Goal: Submit feedback/report problem: Provide input to the site owners about the experience or issues

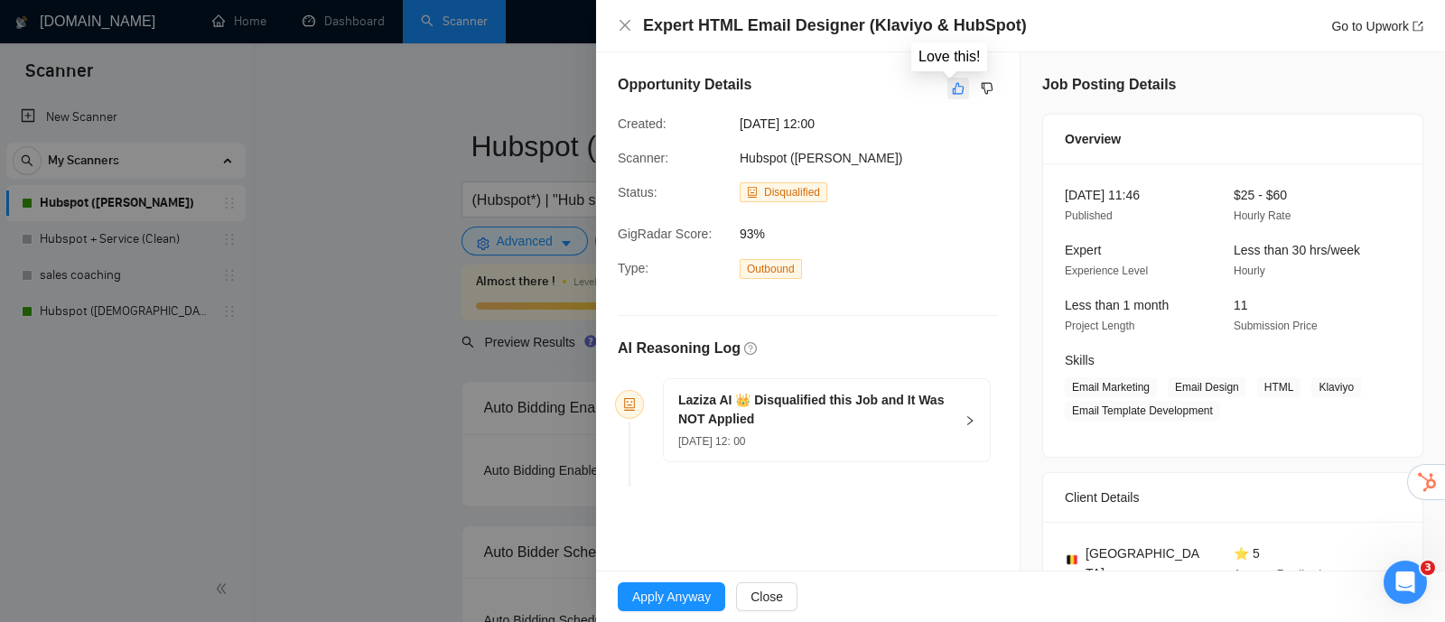
click at [953, 87] on icon "like" at bounding box center [959, 89] width 12 height 12
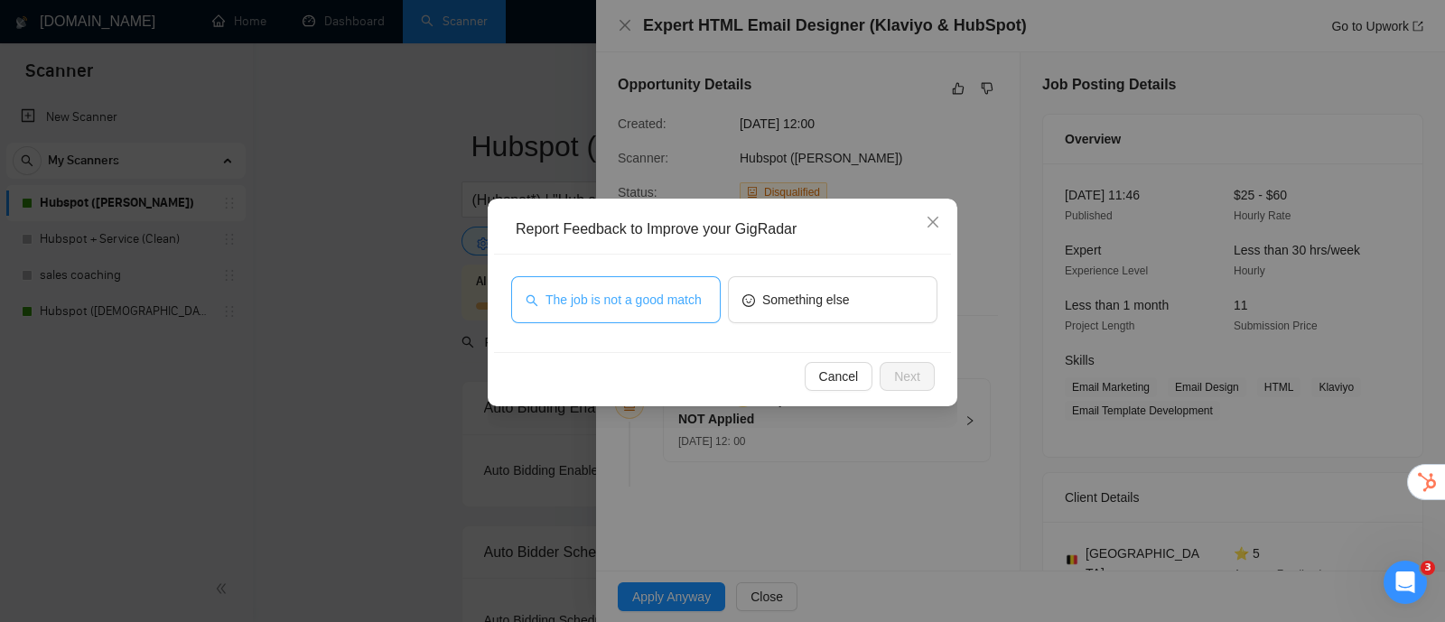
click at [682, 299] on span "The job is not a good match" at bounding box center [624, 300] width 156 height 20
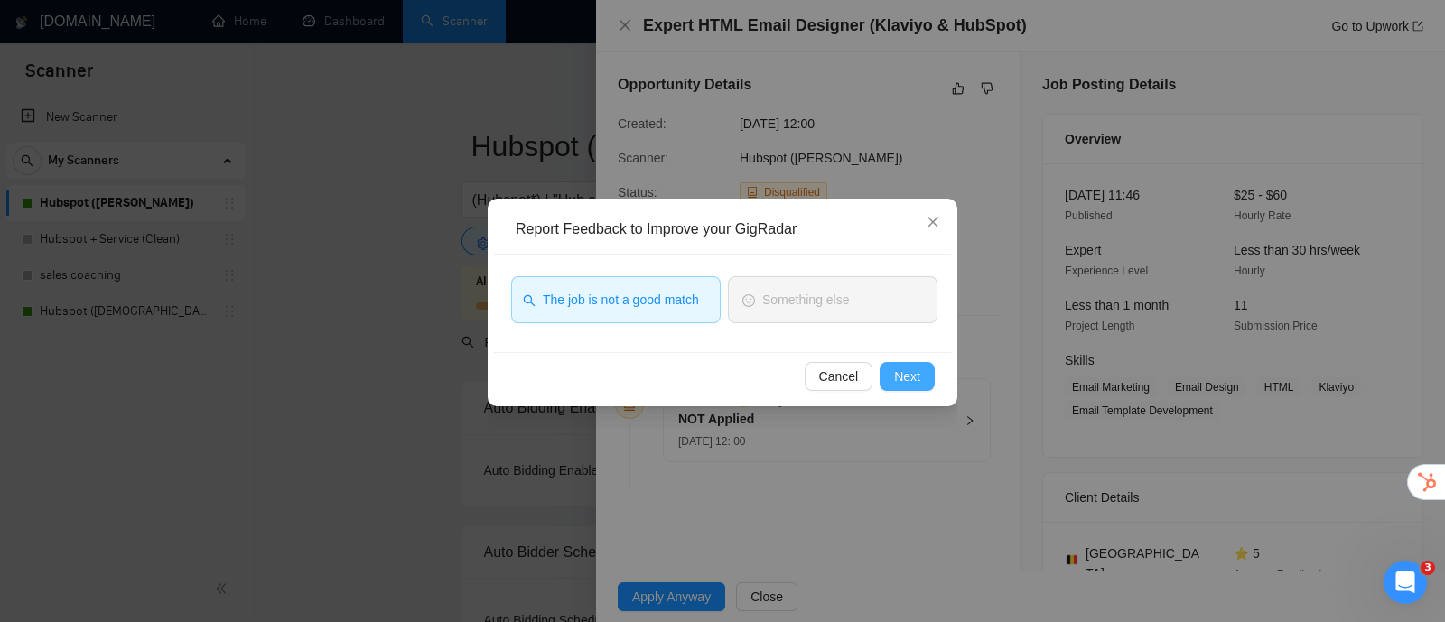
click at [915, 372] on span "Next" at bounding box center [907, 377] width 26 height 20
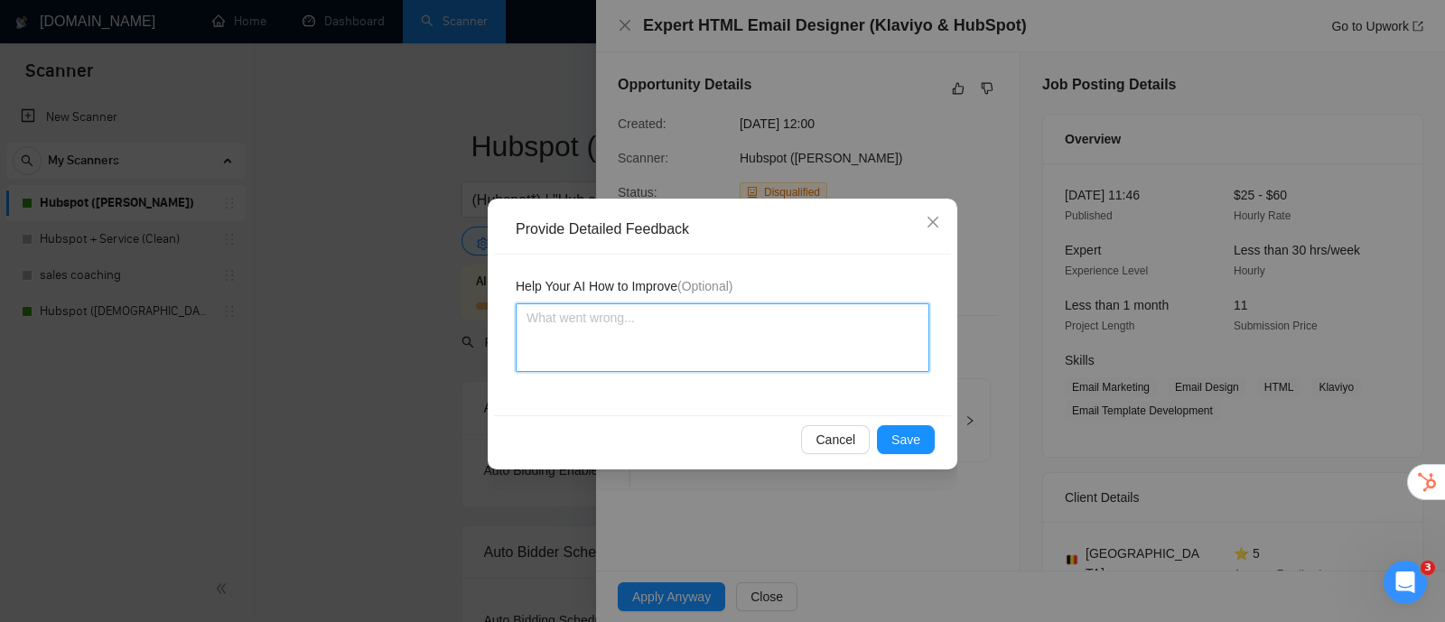
click at [847, 341] on textarea at bounding box center [723, 338] width 414 height 69
type textarea "E"
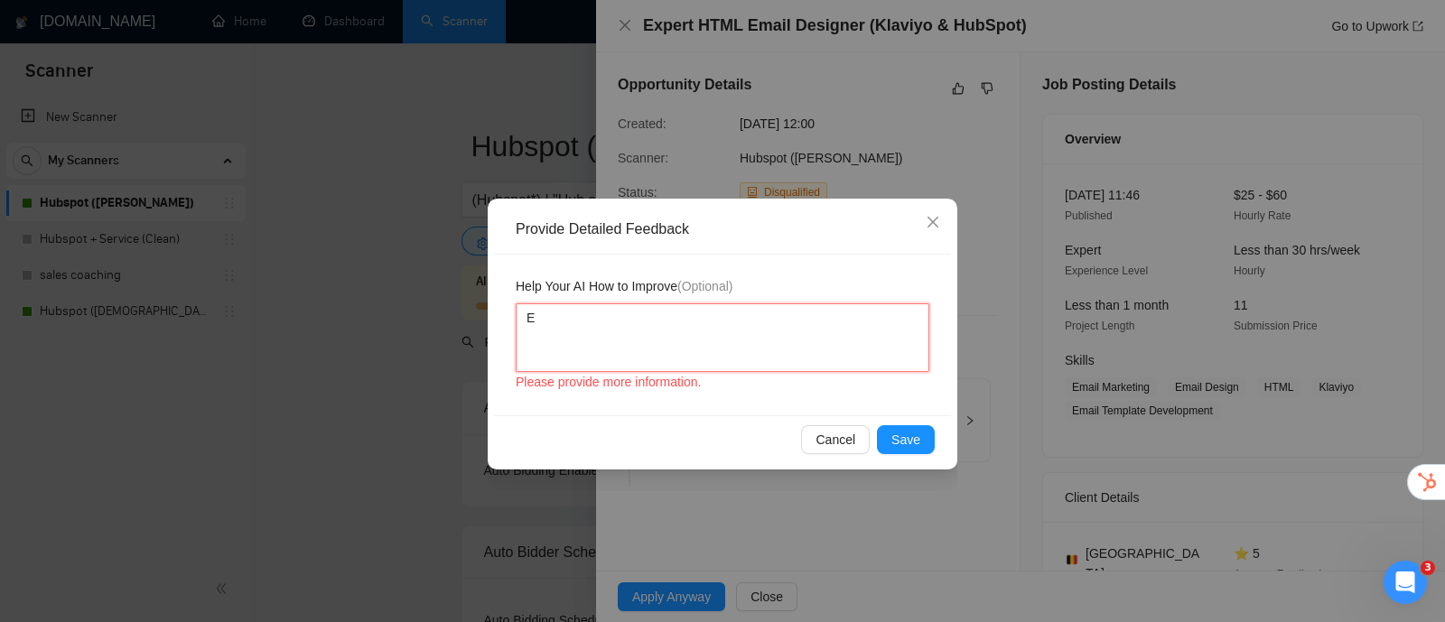
type textarea "Ef"
type textarea "Eff"
type textarea "Effe"
type textarea "Effec"
type textarea "Effect"
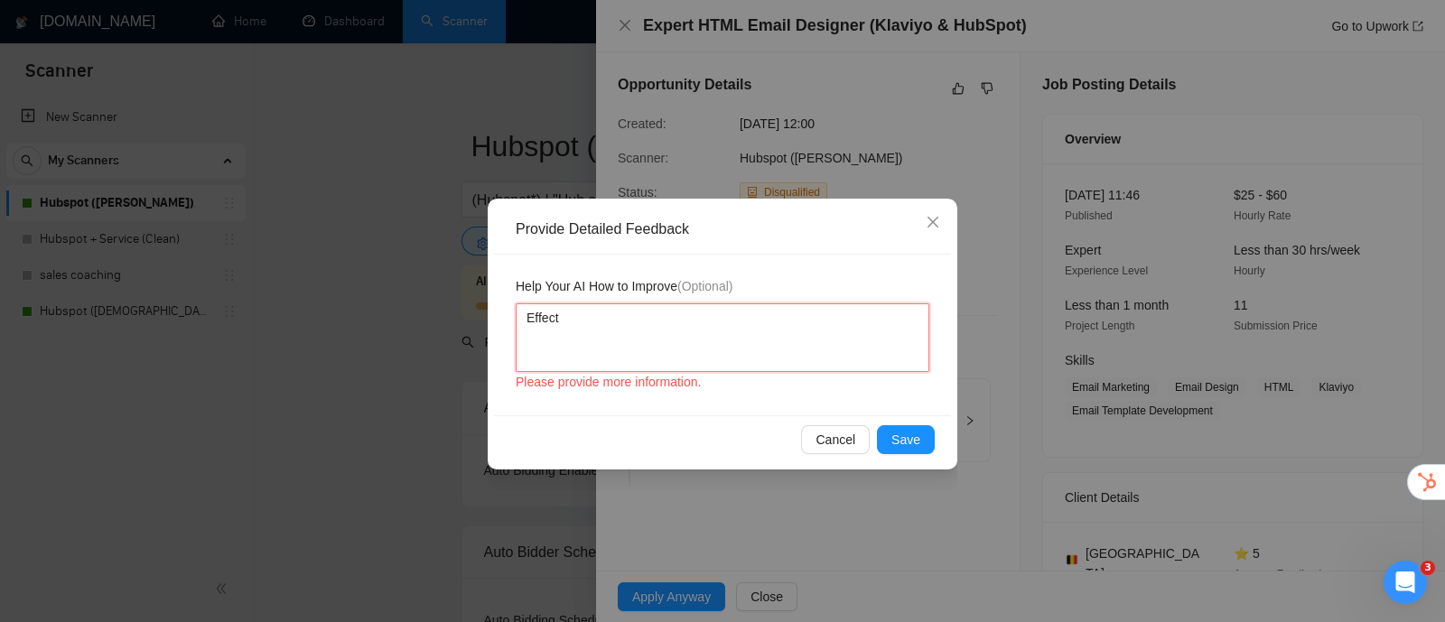
type textarea "Effecti"
type textarea "Effectiv"
type textarea "Effective"
type textarea "Effectivel"
type textarea "Effectively"
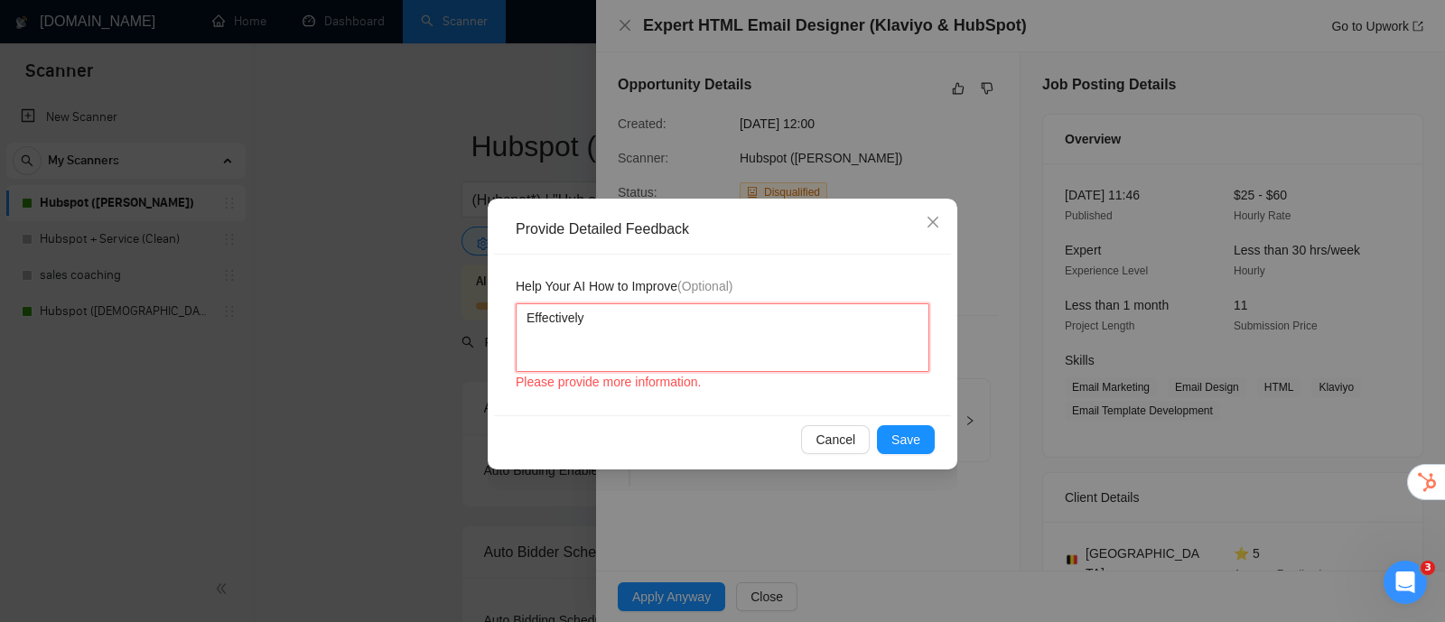
type textarea "Effectively,"
type textarea "Effectively, t"
type textarea "Effectively, th"
type textarea "Effectively, the"
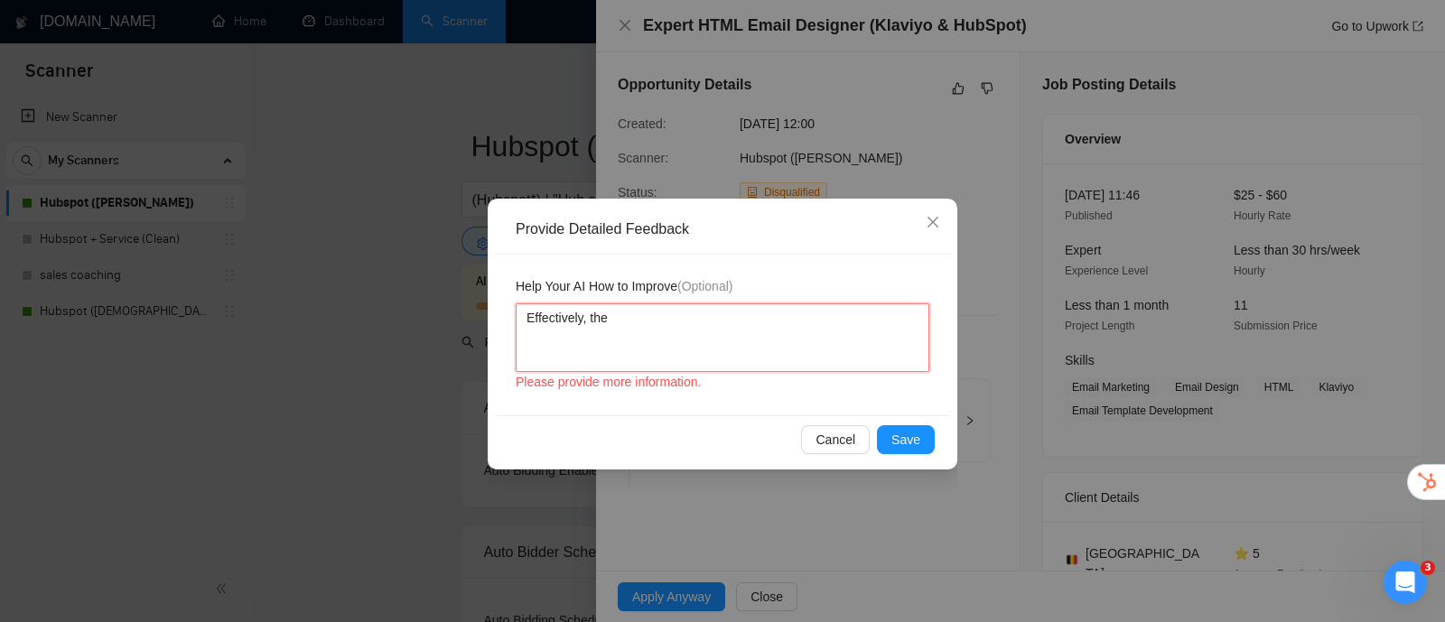
type textarea "Effectively, the"
type textarea "Effectively, the j"
type textarea "Effectively, the jo"
type textarea "Effectively, the job"
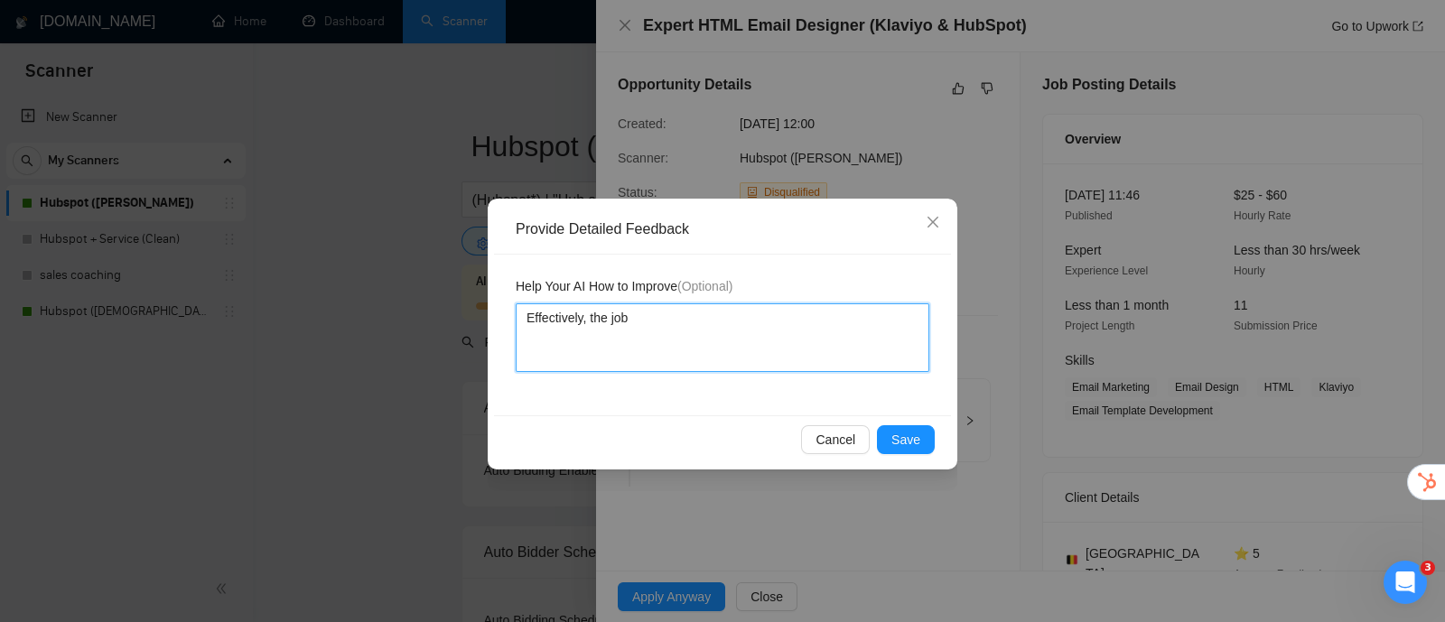
type textarea "Effectively, the job"
type textarea "Effectively, the job i"
type textarea "Effectively, the job is"
type textarea "Effectively, the job is no"
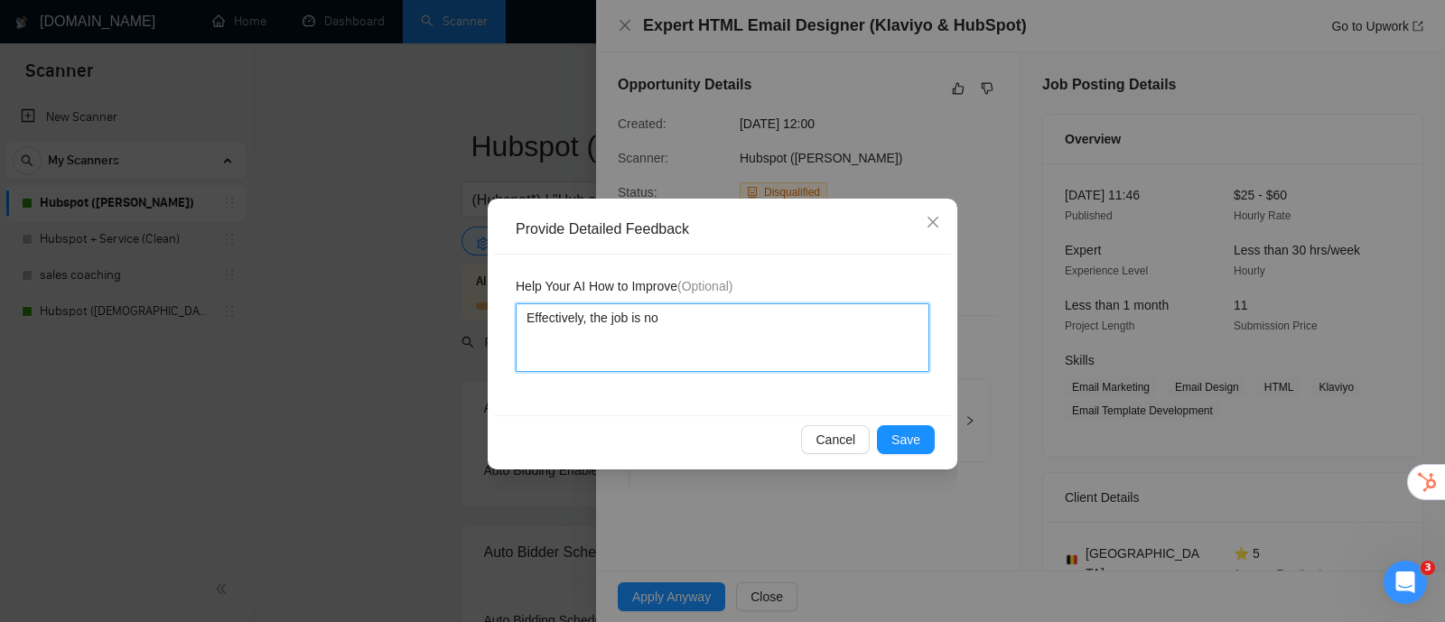
type textarea "Effectively, the job is not"
type textarea "Effectively, the job is not a"
type textarea "Effectively, the job is not a g"
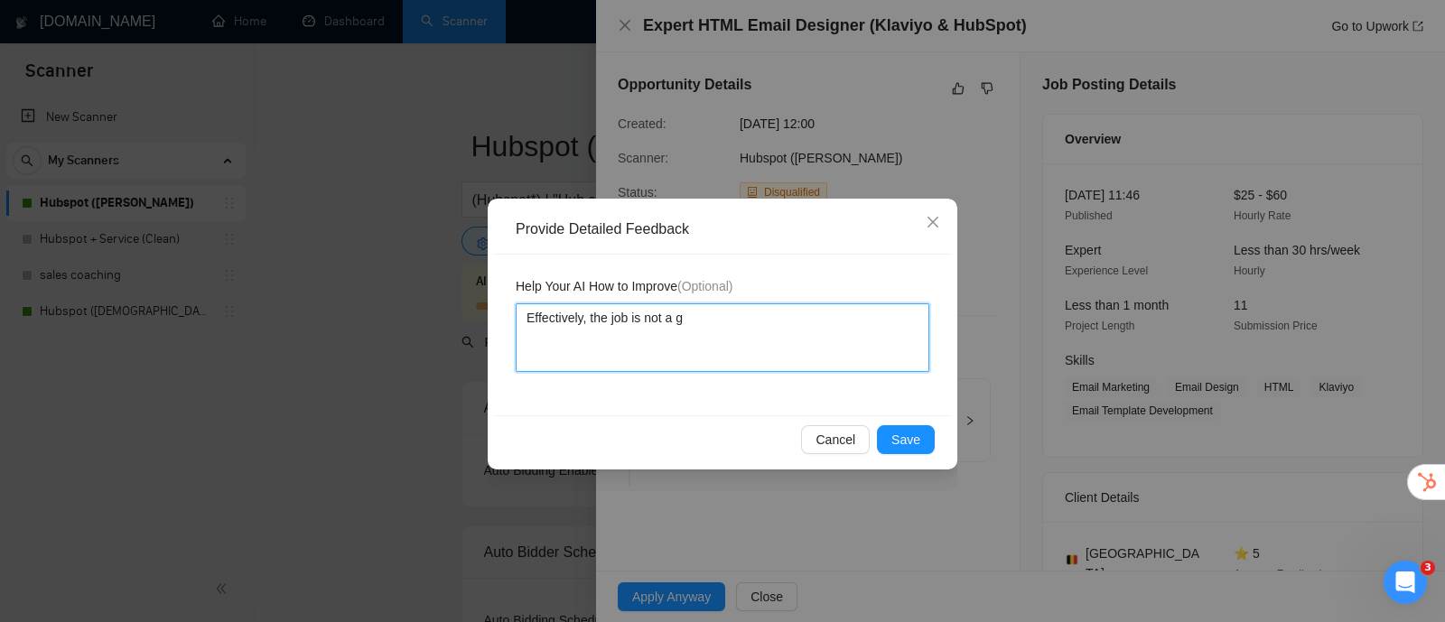
type textarea "Effectively, the job is not a go"
type textarea "Effectively, the job is not a goo"
type textarea "Effectively, the job is not a good"
type textarea "Effectively, the job is not a good m"
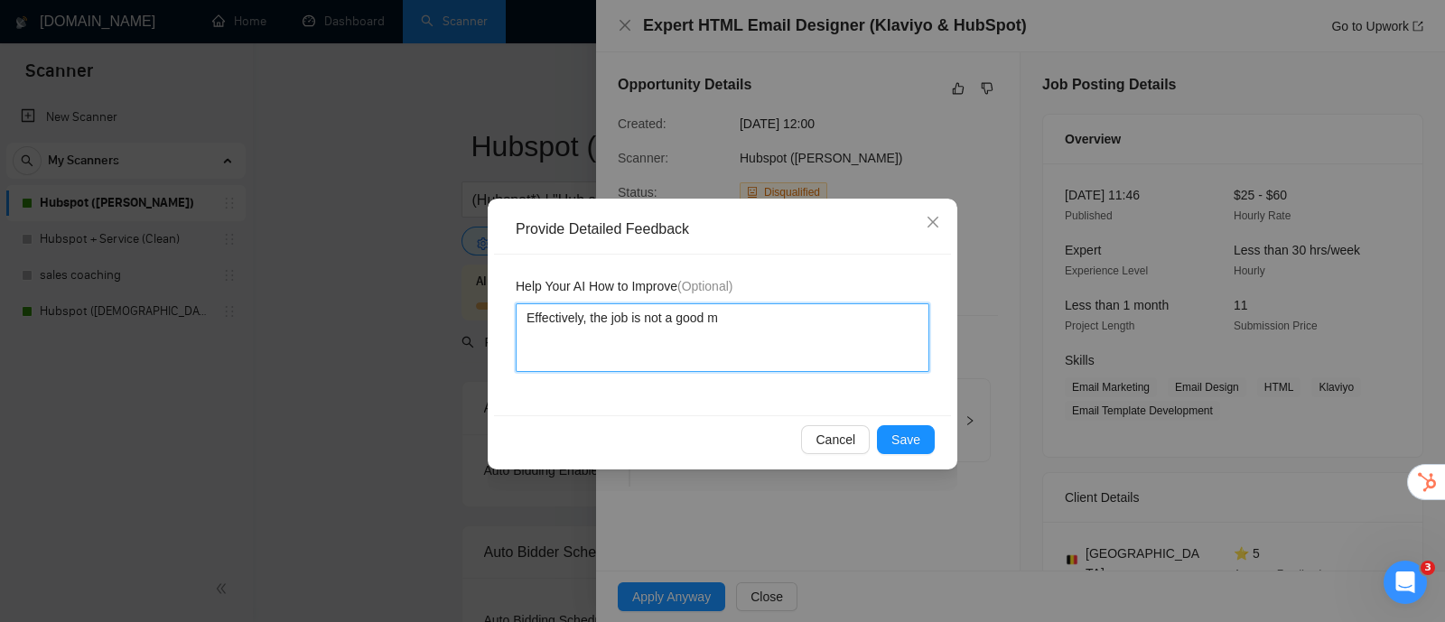
type textarea "Effectively, the job is not a good ma"
type textarea "Effectively, the job is not a good mat"
type textarea "Effectively, the job is not a good matc"
type textarea "Effectively, the job is not a good match"
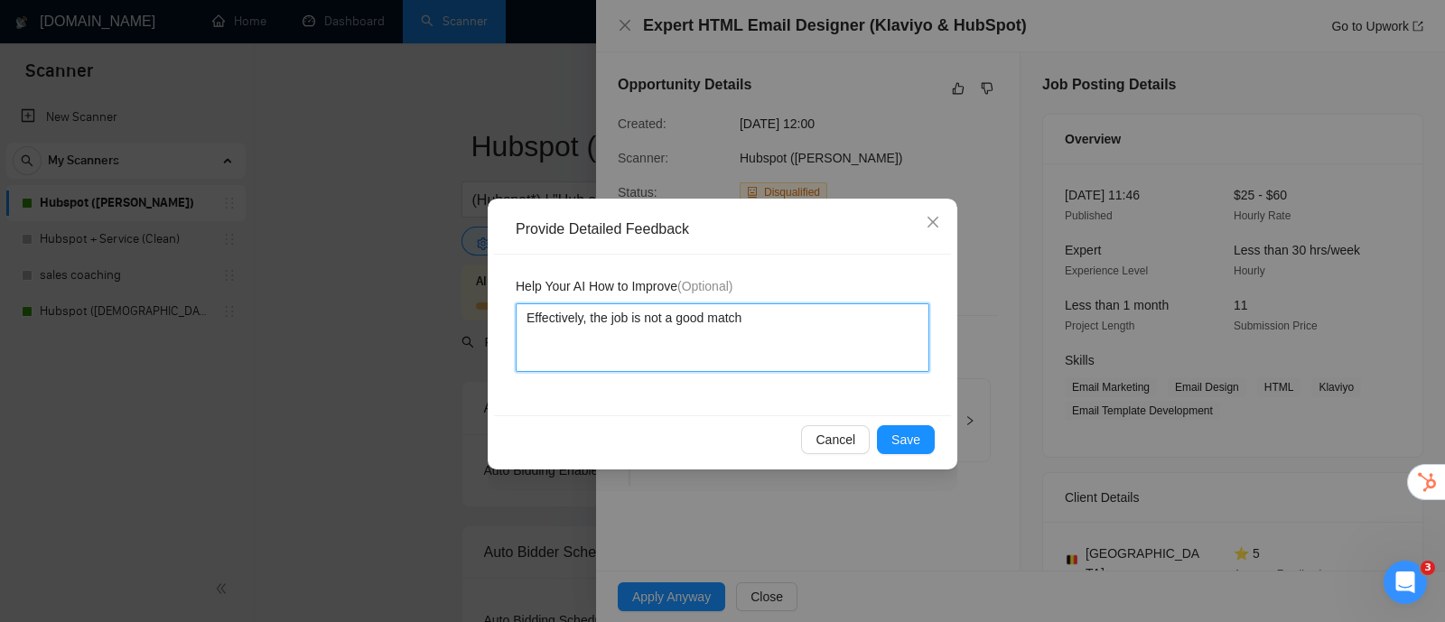
type textarea "Effectively, the job is not a good match f"
type textarea "Effectively, the job is not a good match fo"
type textarea "Effectively, the job is not a good match for"
type textarea "Effectively, the job is not a good match for t"
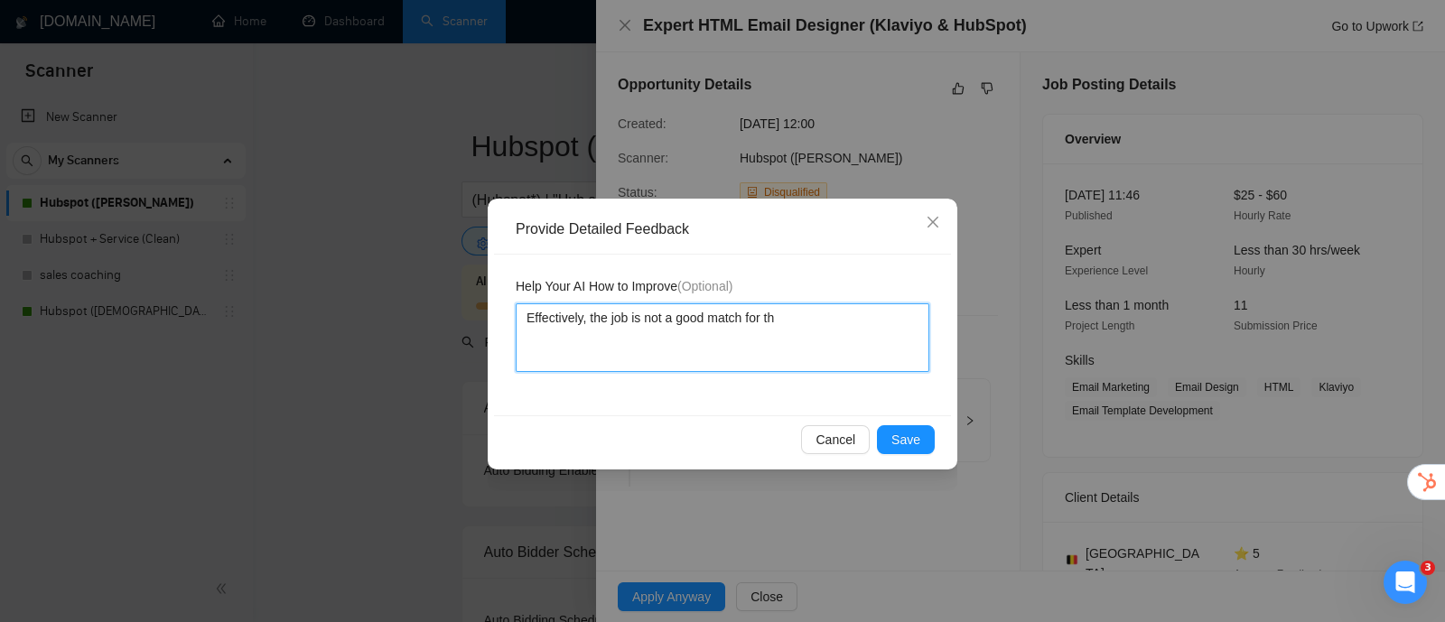
type textarea "Effectively, the job is not a good match for the"
type textarea "Effectively, the job is not a good match for the f"
type textarea "Effectively, the job is not a good match for the fre"
type textarea "Effectively, the job is not a good match for the free"
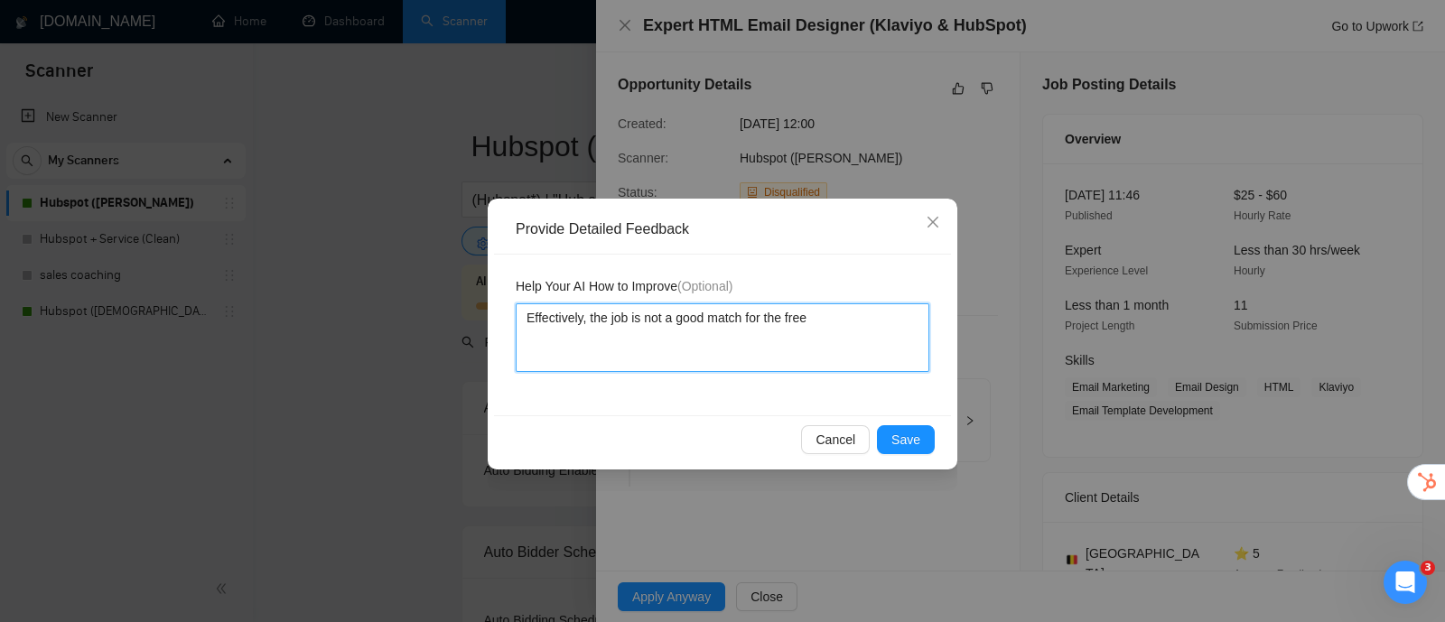
type textarea "Effectively, the job is not a good match for the [PERSON_NAME]"
type textarea "Effectively, the job is not a good match for the freela"
type textarea "Effectively, the job is not a good match for the freelan"
type textarea "Effectively, the job is not a good match for the freelanc"
type textarea "Effectively, the job is not a good match for the freelance"
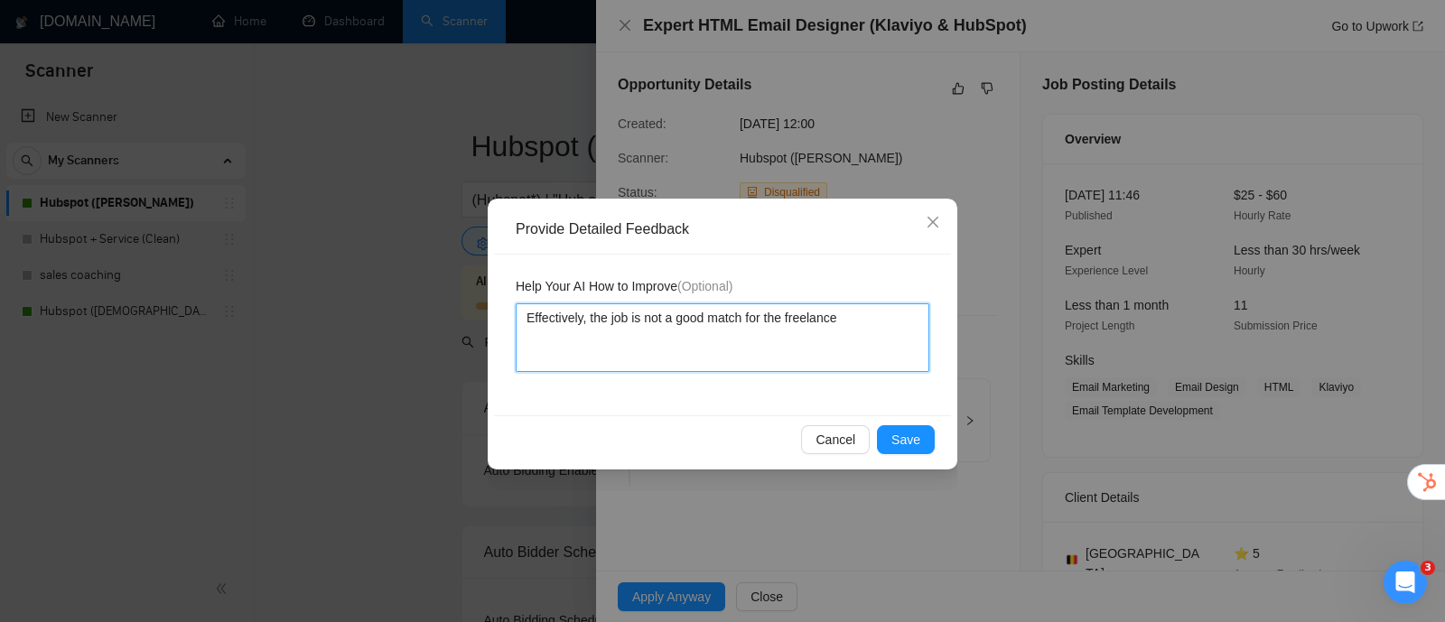
type textarea "Effectively, the job is not a good match for the freelancer"
type textarea "Effectively, the job is not a good match for the freelancer'"
type textarea "Effectively, the job is not a good match for the freelancer's"
type textarea "Effectively, the job is not a good match for the freelancer's s"
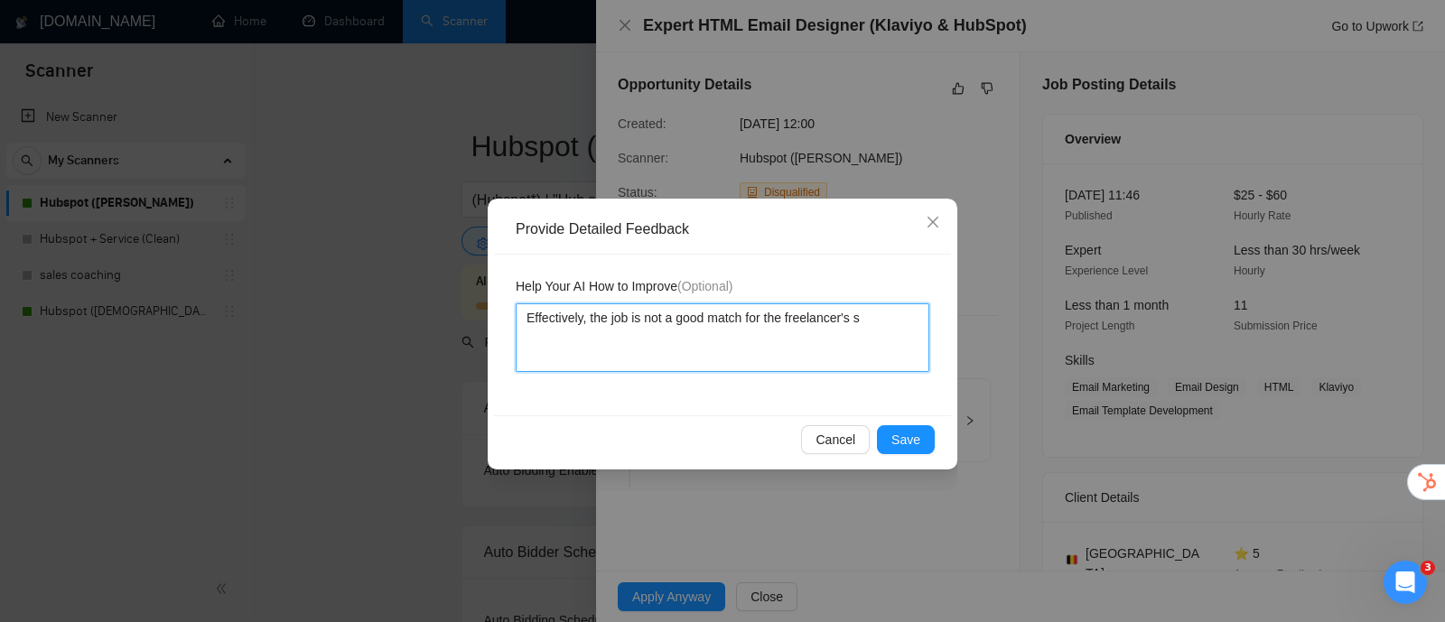
type textarea "Effectively, the job is not a good match for the freelancer's sk"
type textarea "Effectively, the job is not a good match for the freelancer's ski"
type textarea "Effectively, the job is not a good match for the freelancer's skil"
type textarea "Effectively, the job is not a good match for the freelancer's skills"
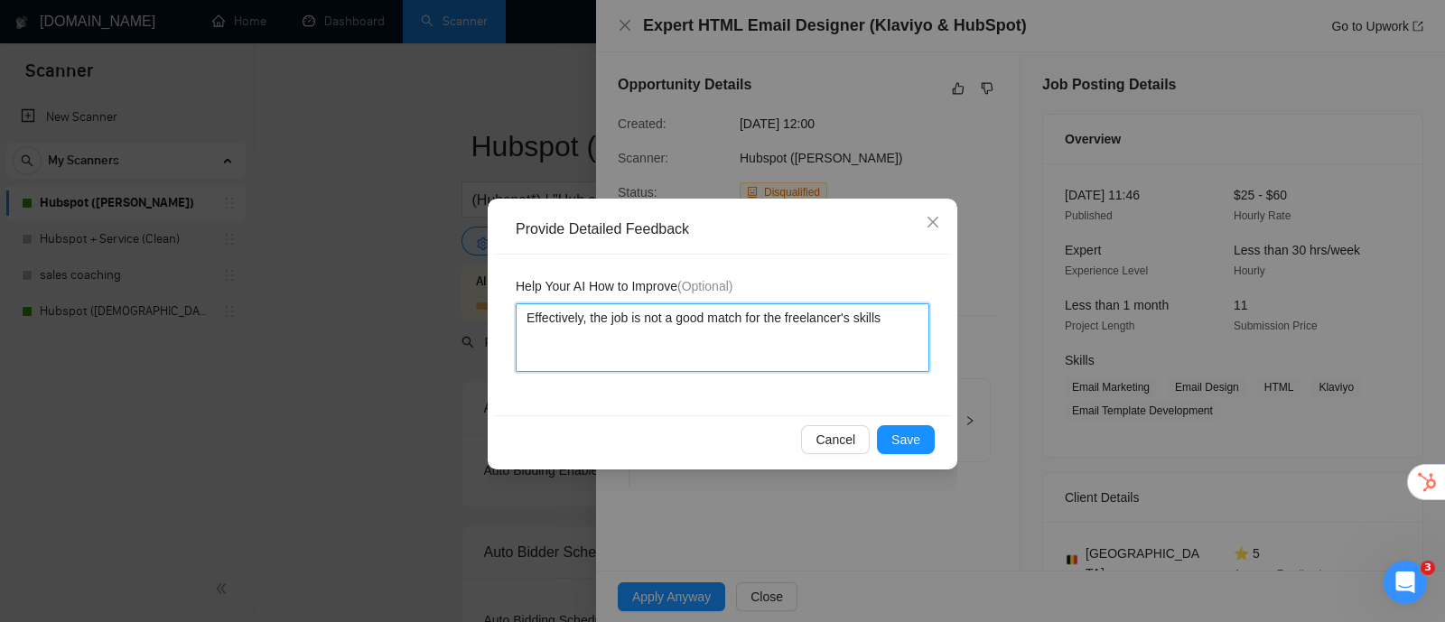
type textarea "Effectively, the job is not a good match for the freelancer's skills a"
type textarea "Effectively, the job is not a good match for the freelancer's skills as"
click at [761, 314] on textarea "Effectively, the job is not a good match for the freelancer's skills as" at bounding box center [723, 338] width 414 height 69
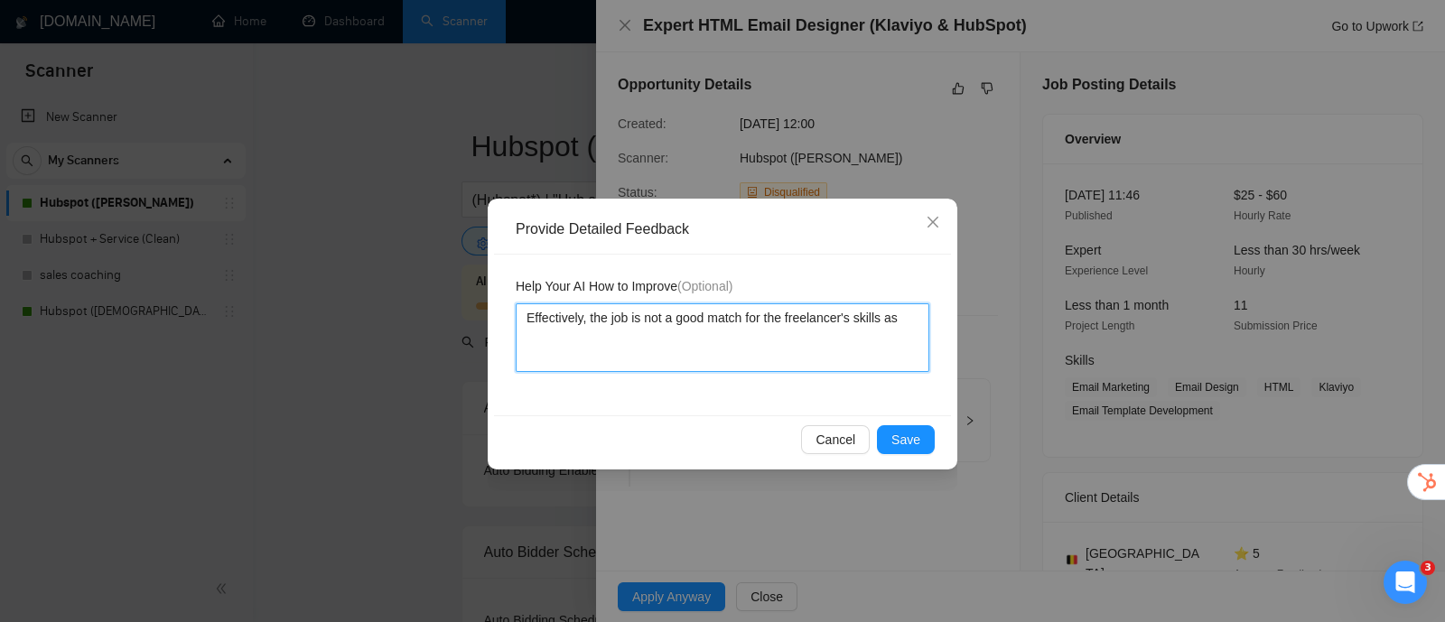
drag, startPoint x: 765, startPoint y: 317, endPoint x: 851, endPoint y: 326, distance: 86.3
click at [851, 326] on textarea "Effectively, the job is not a good match for the freelancer's skills as" at bounding box center [723, 338] width 414 height 69
type textarea "Effectively, the job is not a good match for E skills as"
type textarea "Effectively, the job is not a good match for Er skills as"
type textarea "Effectively, the job is not a good match for Eri skills as"
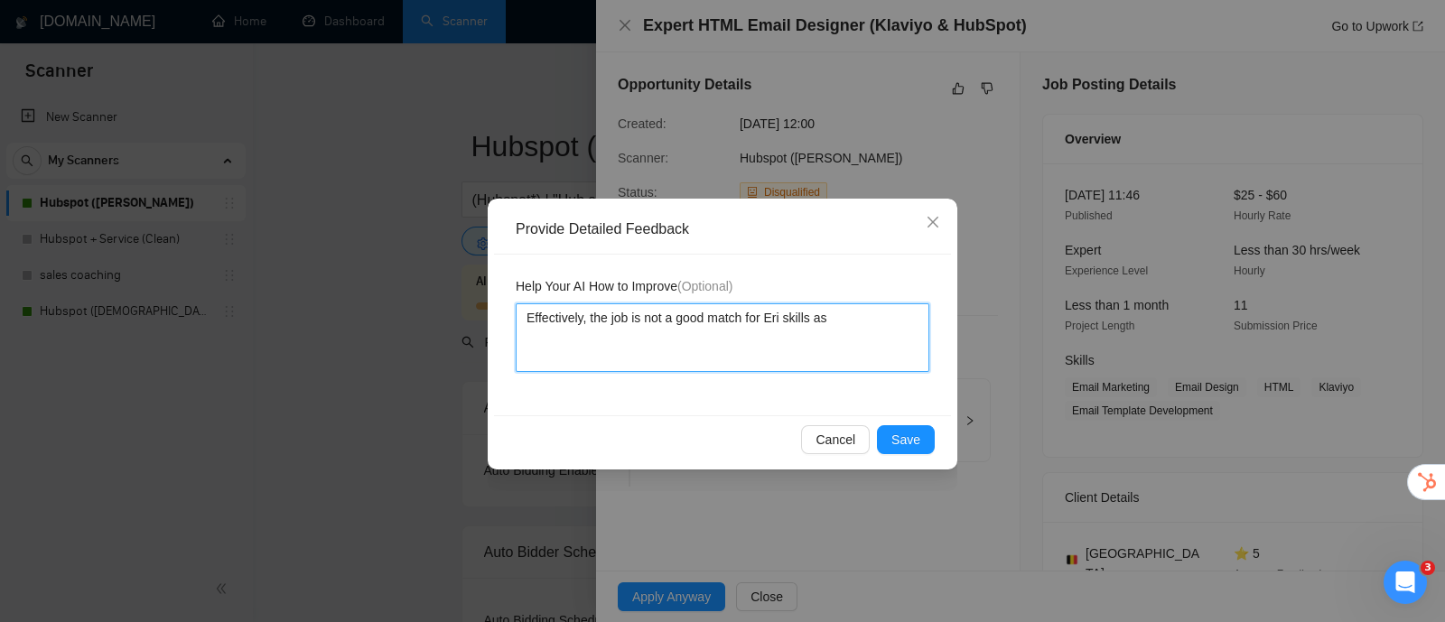
type textarea "Effectively, the job is not a good match for [PERSON_NAME] as"
type textarea "Effectively, the job is not a good match for [PERSON_NAME] skills as"
type textarea "Effectively, the job is not a good match for Ericso skills as"
type textarea "Effectively, the job is not a good match for [PERSON_NAME] skills as"
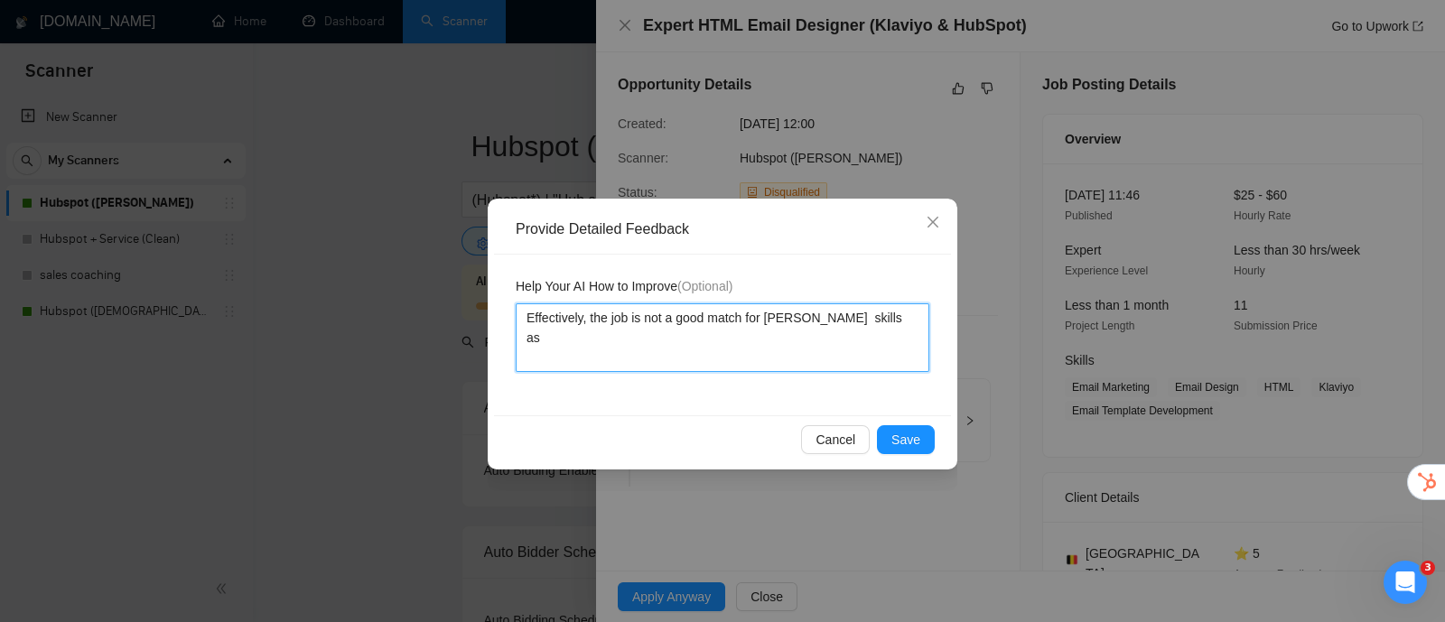
type textarea "Effectively, the job is not a good match for [PERSON_NAME] D skills as"
type textarea "Effectively, the job is not a good match for [PERSON_NAME] skills as"
type textarea "Effectively, the job is not a good match for [PERSON_NAME] [PERSON_NAME] skills…"
type textarea "Effectively, the job is not a good match for [PERSON_NAME] Da Si skills as"
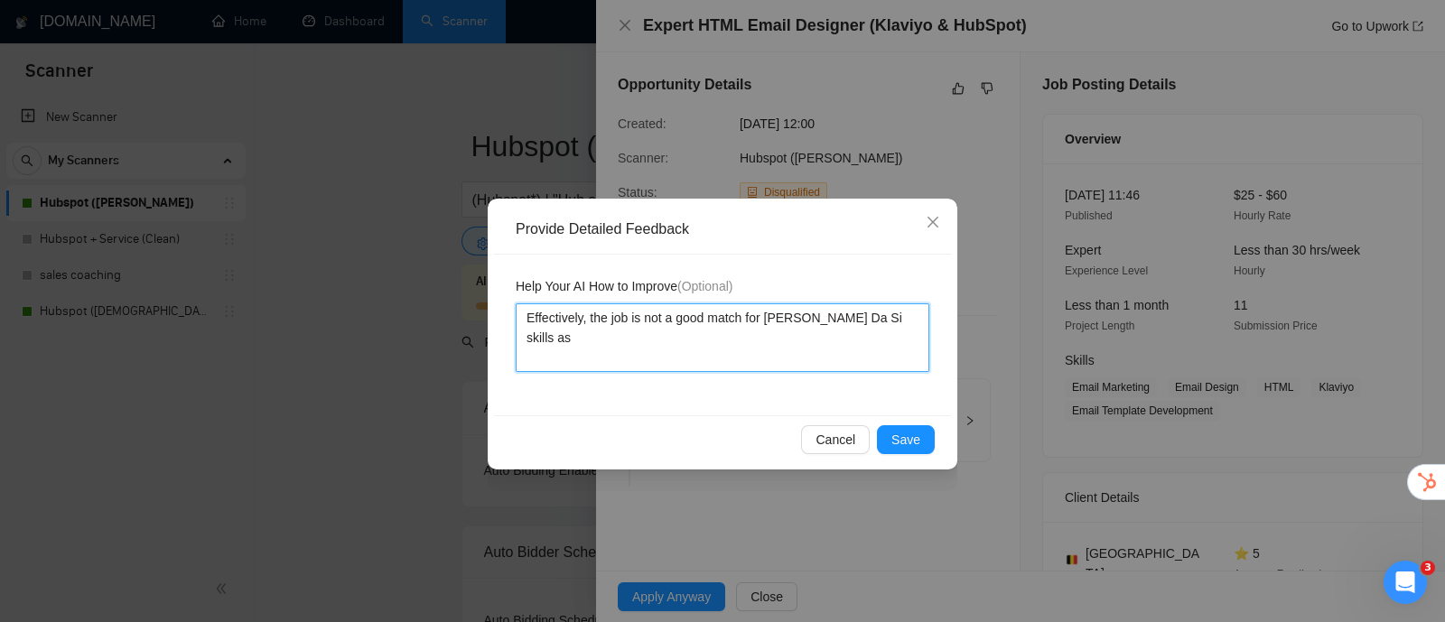
type textarea "Effectively, the job is not a good match for [PERSON_NAME] skills as"
type textarea "Effectively, the job is not a good match for [PERSON_NAME]' skills as"
type textarea "Effectively, the job is not a good match for [PERSON_NAME] skills as"
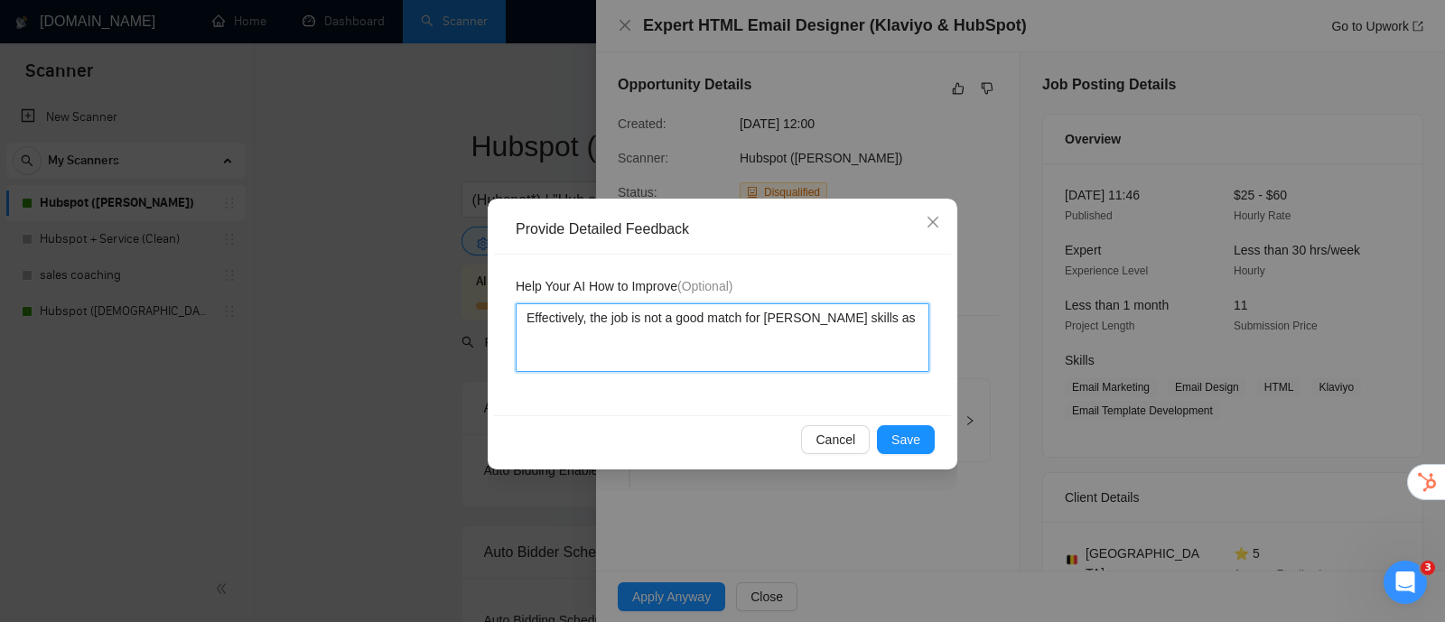
type textarea "Effectively, the job is not a good match for [PERSON_NAME] skills as"
type textarea "Effectively, the job is not a good match for [PERSON_NAME] S skills as"
type textarea "Effectively, the job is not a good match for [PERSON_NAME] skills as"
type textarea "Effectively, the job is not a good match for [PERSON_NAME] skills a"
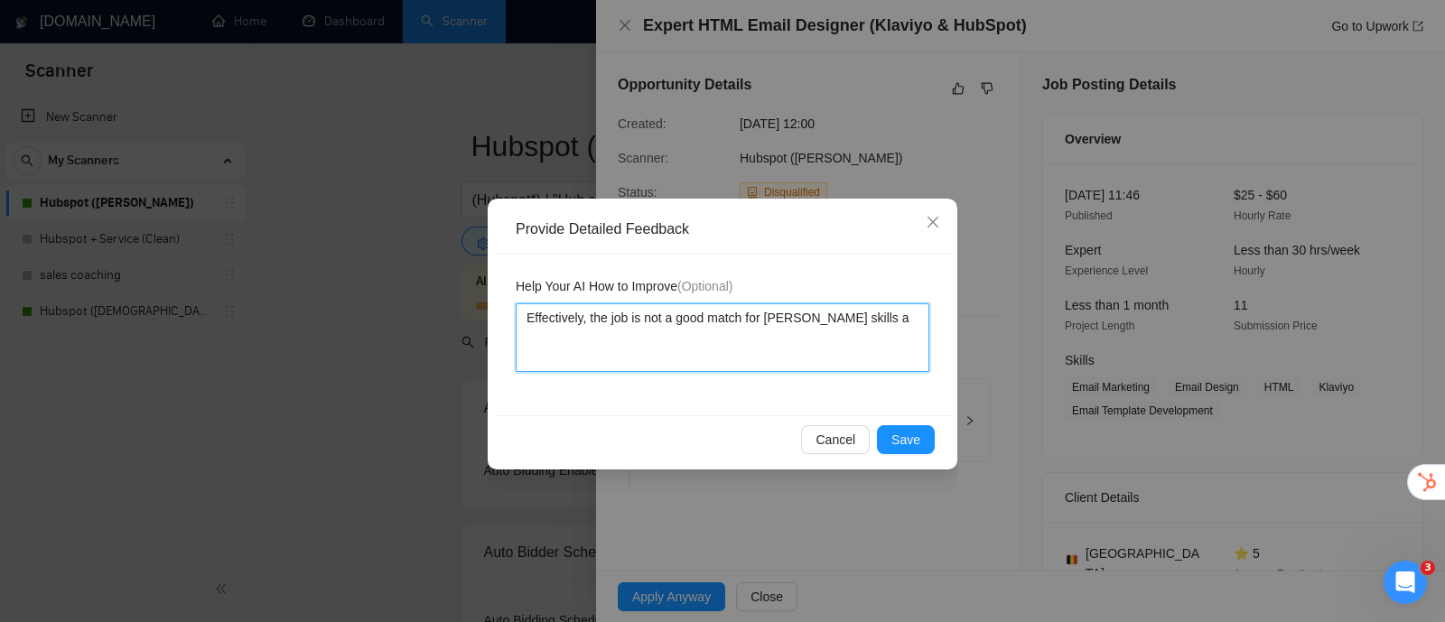
type textarea "Effectively, the job is not a good match for [PERSON_NAME] skills"
type textarea "Effectively, the job is not a good match for [PERSON_NAME] skills."
type textarea "Effectively, the job is not a good match for [PERSON_NAME] skills. H"
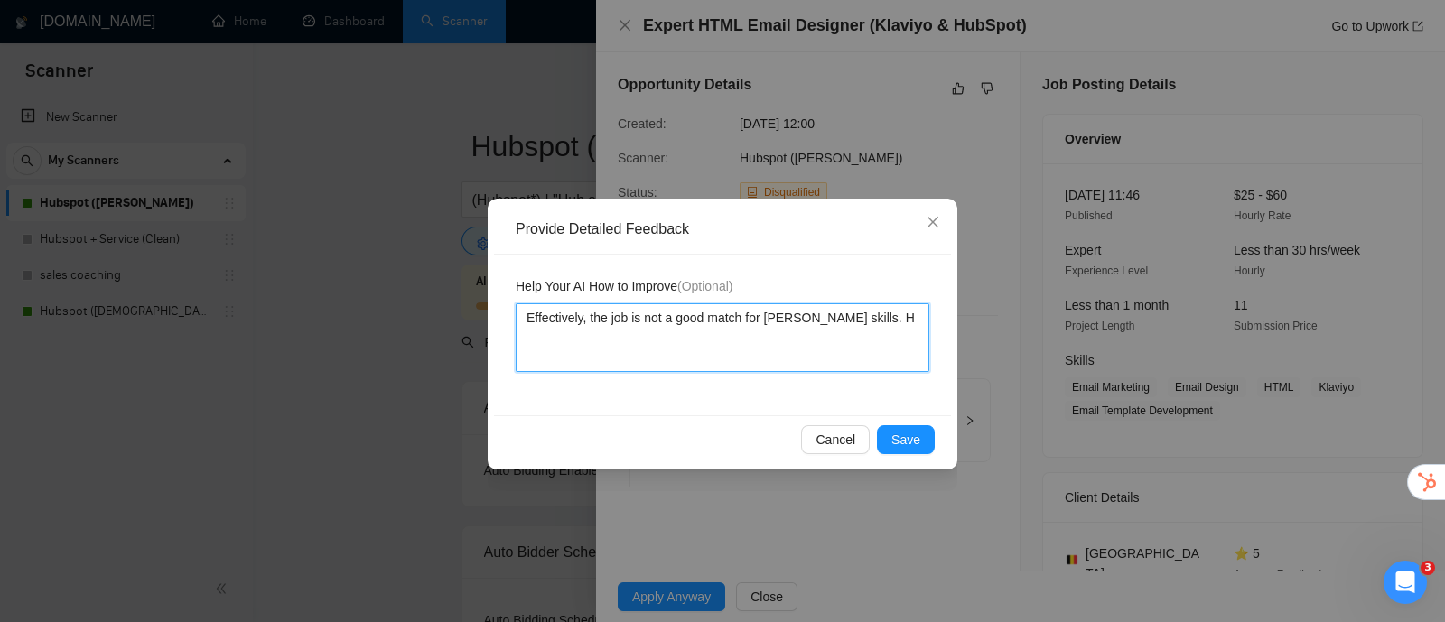
type textarea "Effectively, the job is not a good match for [PERSON_NAME] skills. Ho"
type textarea "Effectively, the job is not a good match for [PERSON_NAME] skills. Hoe"
type textarea "Effectively, the job is not a good match for [PERSON_NAME] skills. Hoev"
click at [680, 335] on textarea "Effectively, the job is not a good match for [PERSON_NAME] skills. Hoevever oth…" at bounding box center [723, 338] width 414 height 69
click at [926, 319] on textarea "Effectively, the job is not a good match for [PERSON_NAME] skills. Hoevever oth…" at bounding box center [723, 338] width 414 height 69
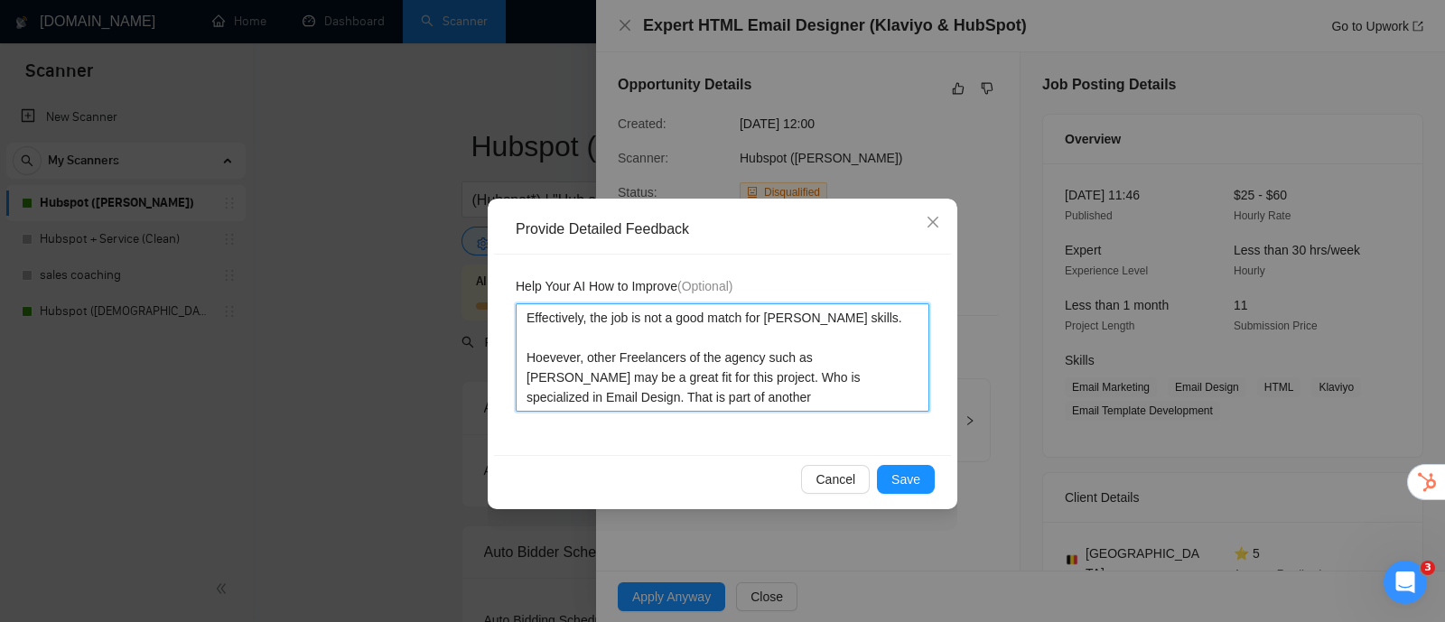
paste textarea "scanner"
click at [651, 395] on textarea "Effectively, the job is not a good match for [PERSON_NAME] skills. Hoevever, ot…" at bounding box center [723, 358] width 414 height 108
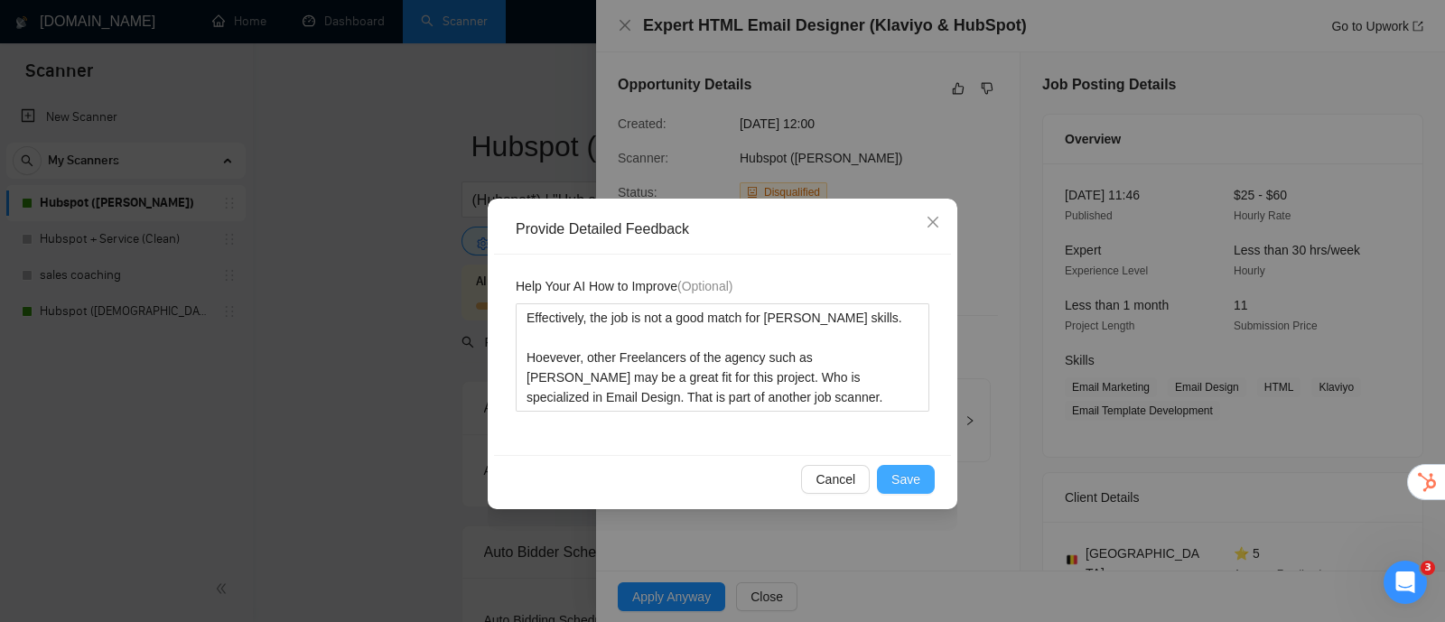
click at [898, 481] on span "Save" at bounding box center [906, 480] width 29 height 20
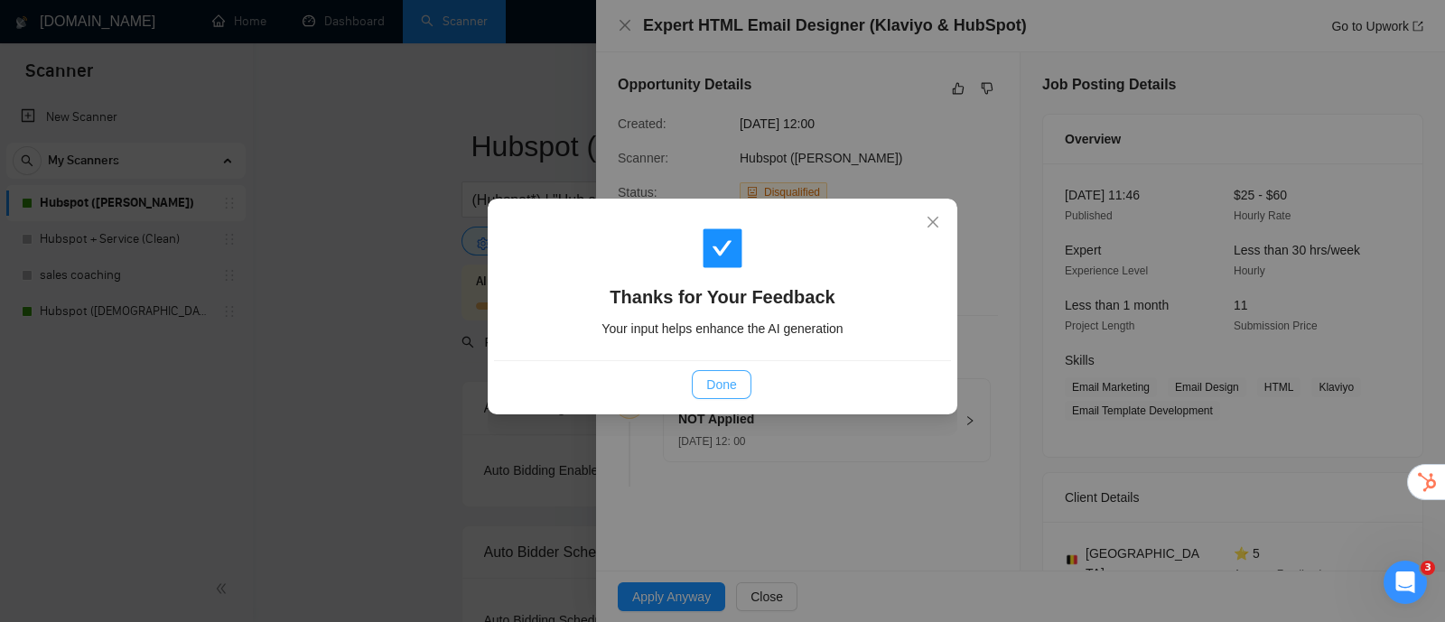
click at [718, 382] on span "Done" at bounding box center [721, 385] width 30 height 20
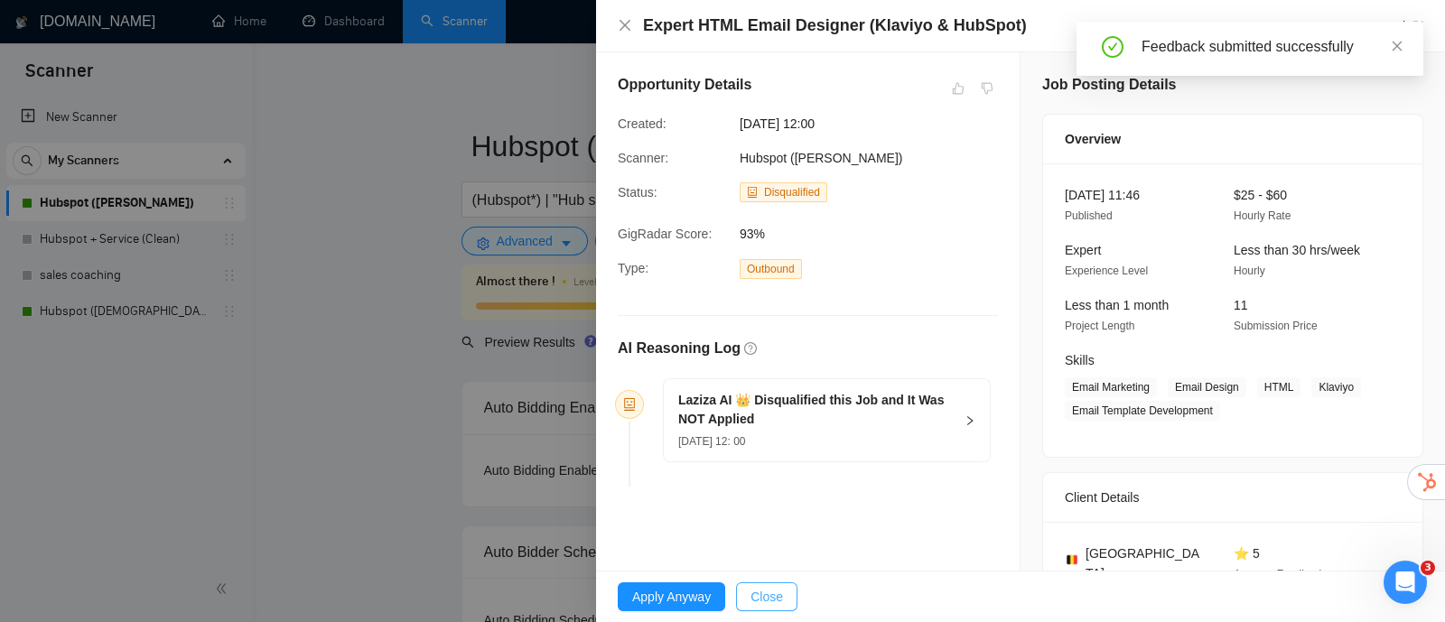
click at [768, 596] on span "Close" at bounding box center [767, 597] width 33 height 20
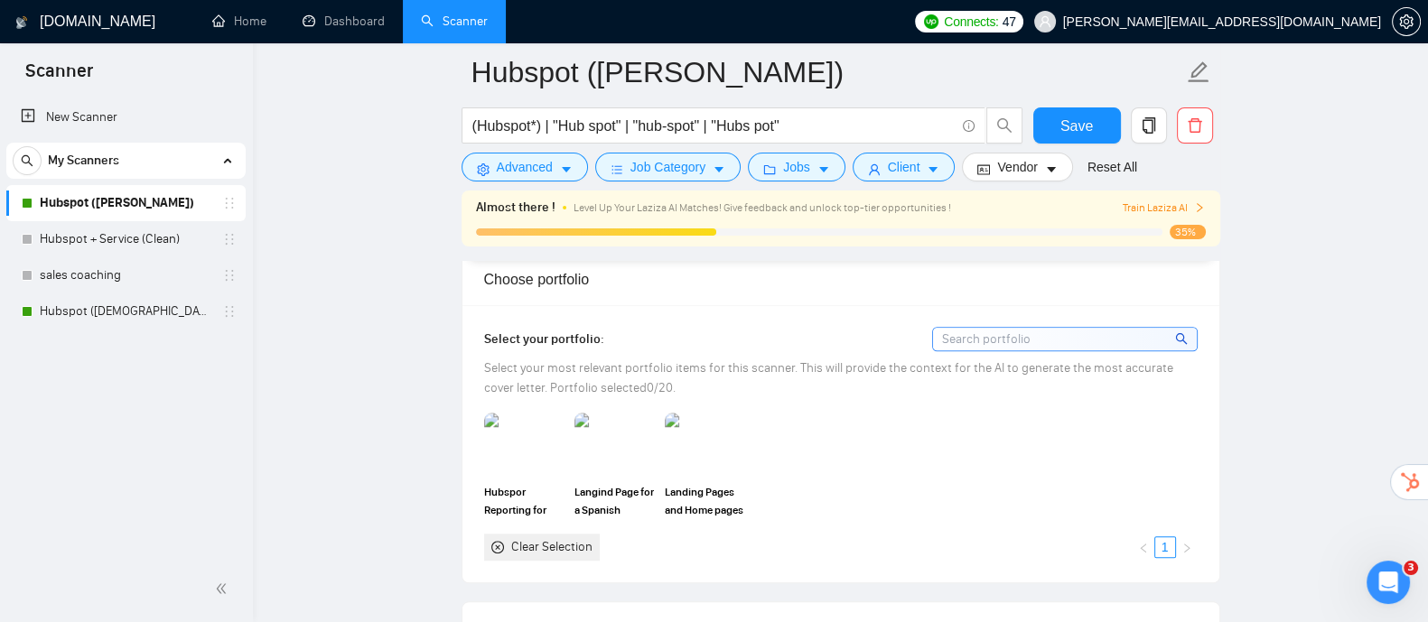
scroll to position [1806, 0]
